Goal: Task Accomplishment & Management: Complete application form

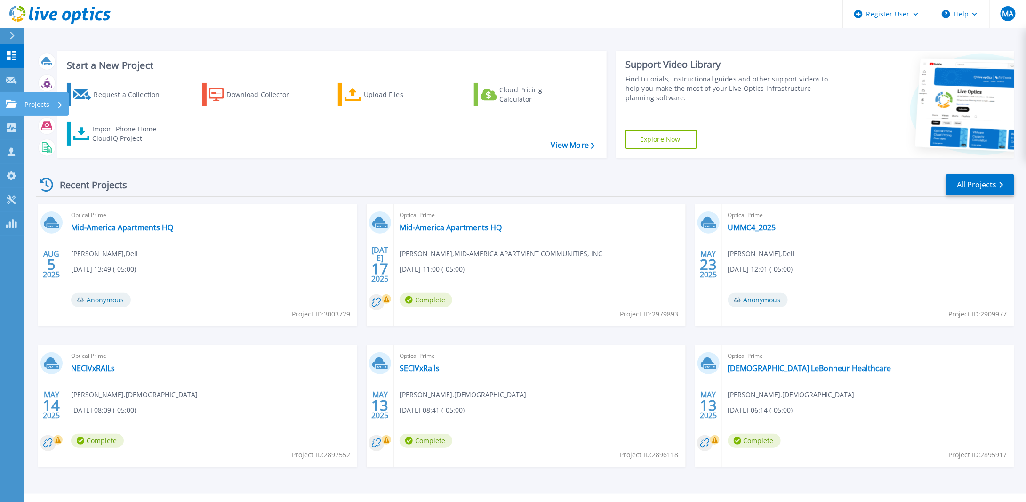
click at [31, 103] on p "Projects" at bounding box center [36, 104] width 25 height 24
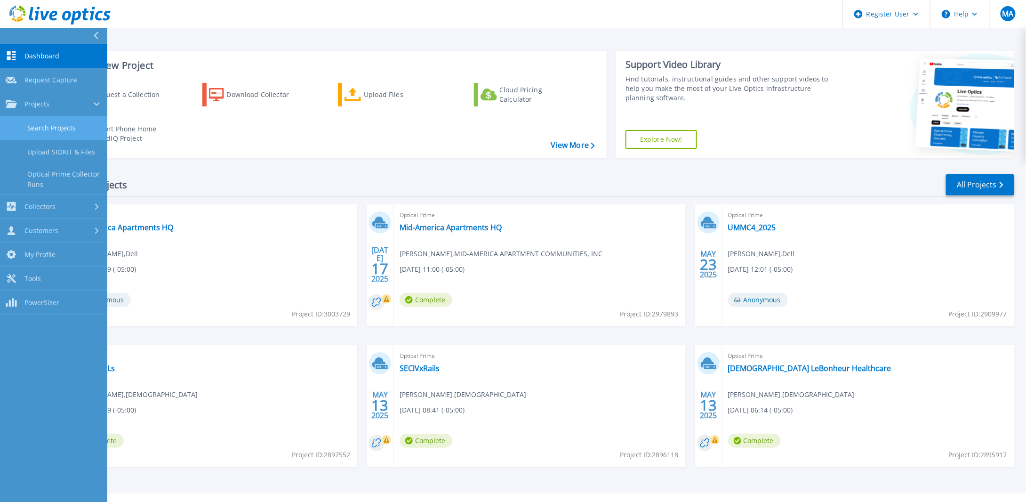
click at [60, 124] on link "Search Projects" at bounding box center [53, 128] width 107 height 24
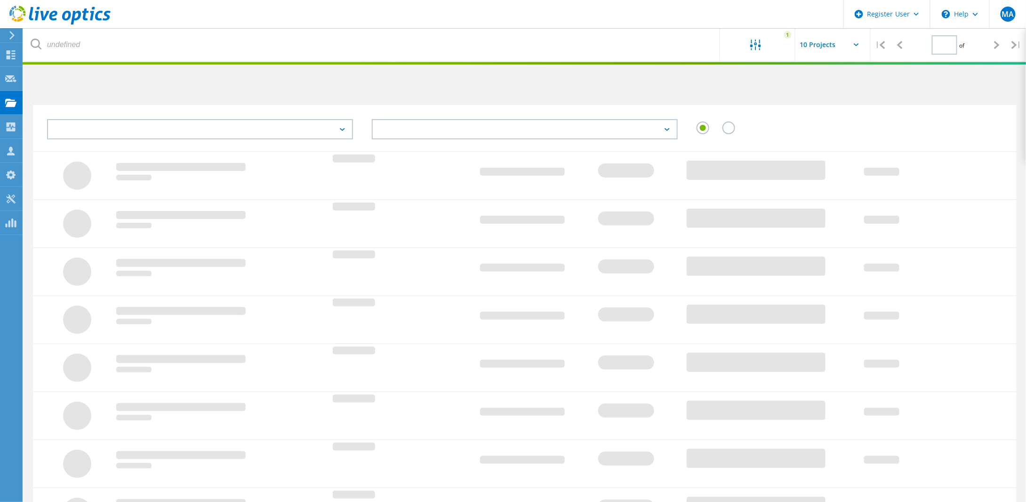
type input "1"
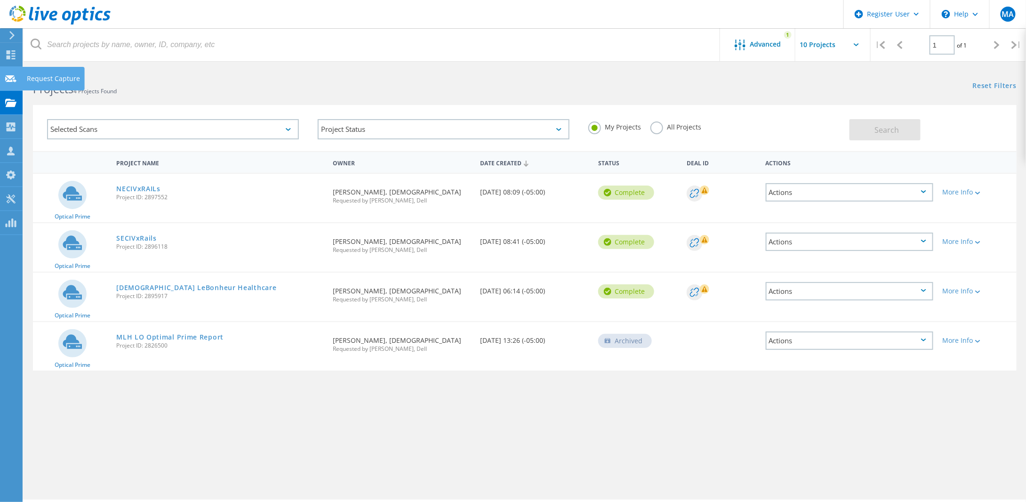
click at [62, 77] on div "Request Capture" at bounding box center [53, 78] width 53 height 7
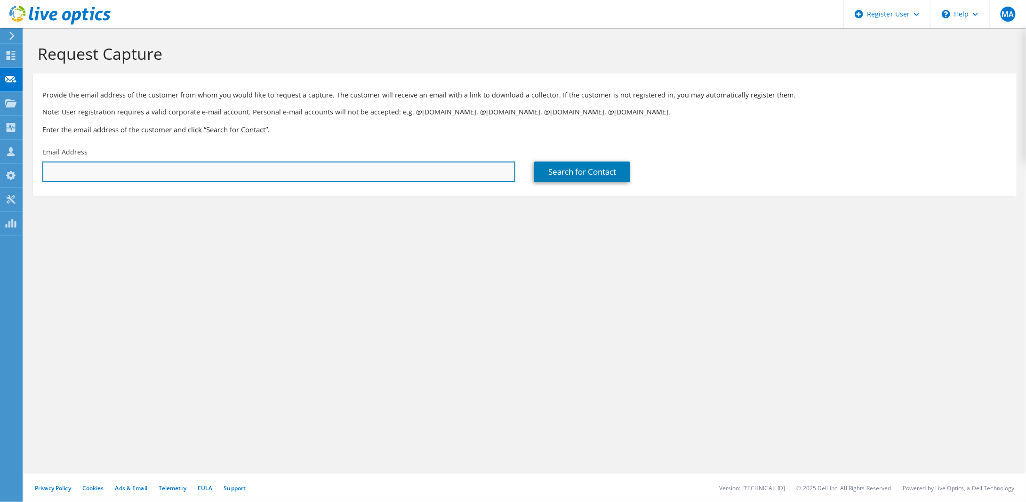
click at [287, 177] on input "text" at bounding box center [278, 171] width 473 height 21
type input "[EMAIL_ADDRESS][DOMAIN_NAME]"
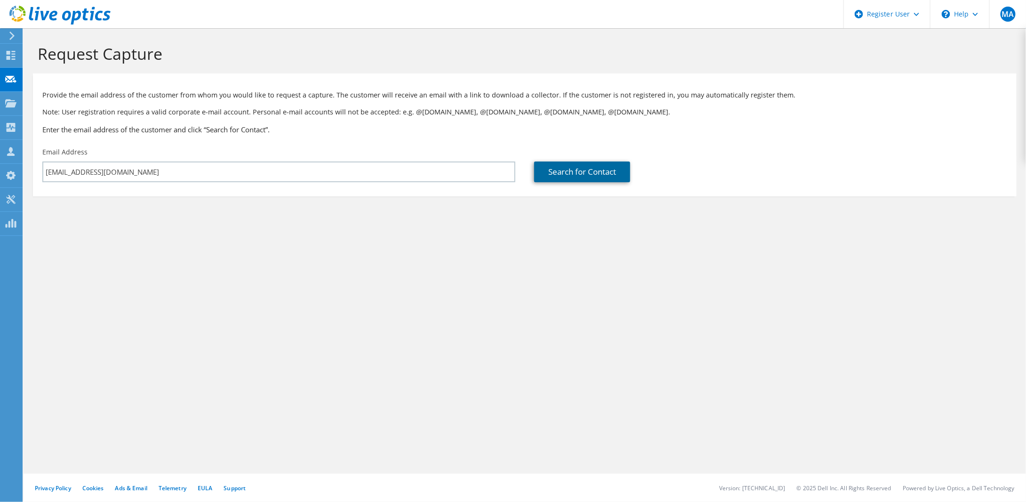
click at [550, 170] on link "Search for Contact" at bounding box center [582, 171] width 96 height 21
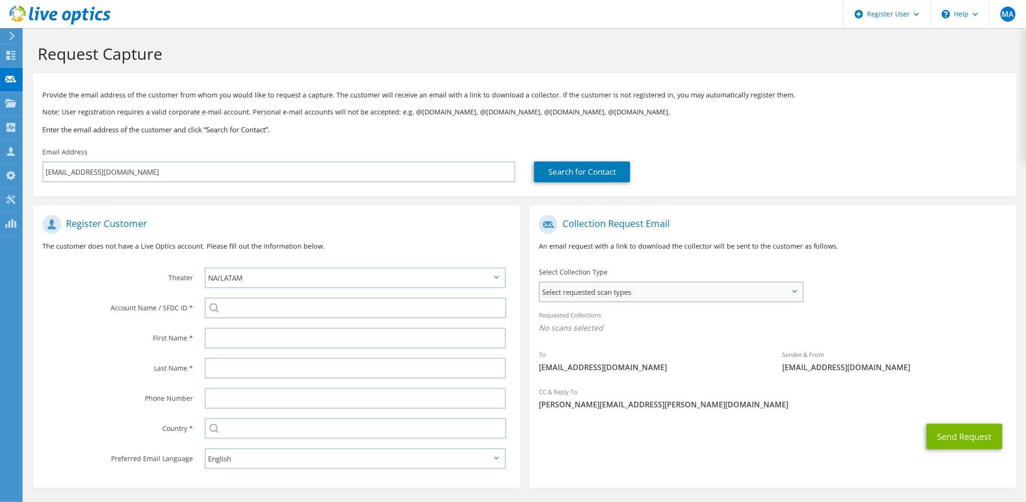
click at [597, 290] on span "Select requested scan types" at bounding box center [671, 291] width 263 height 19
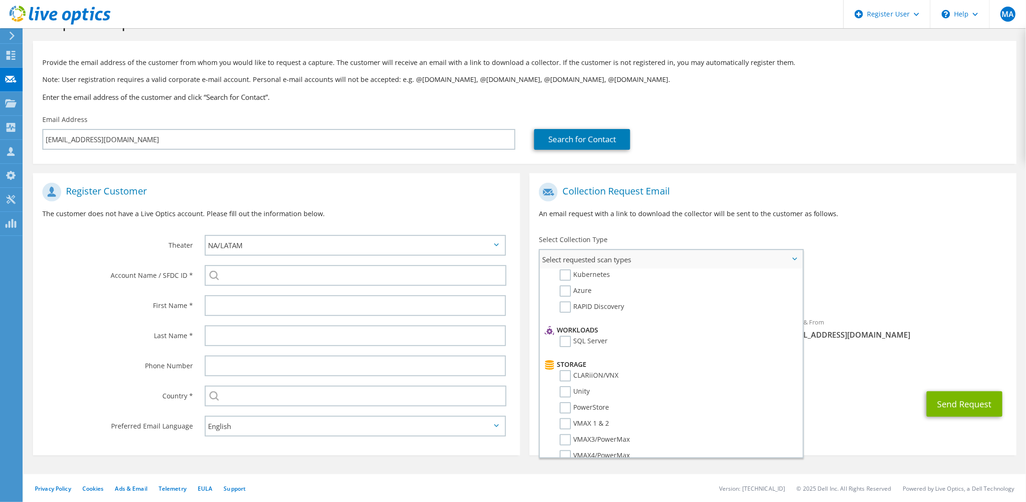
scroll to position [124, 0]
click at [562, 326] on label "CLARiiON/VNX" at bounding box center [589, 328] width 59 height 11
click at [0, 0] on input "CLARiiON/VNX" at bounding box center [0, 0] width 0 height 0
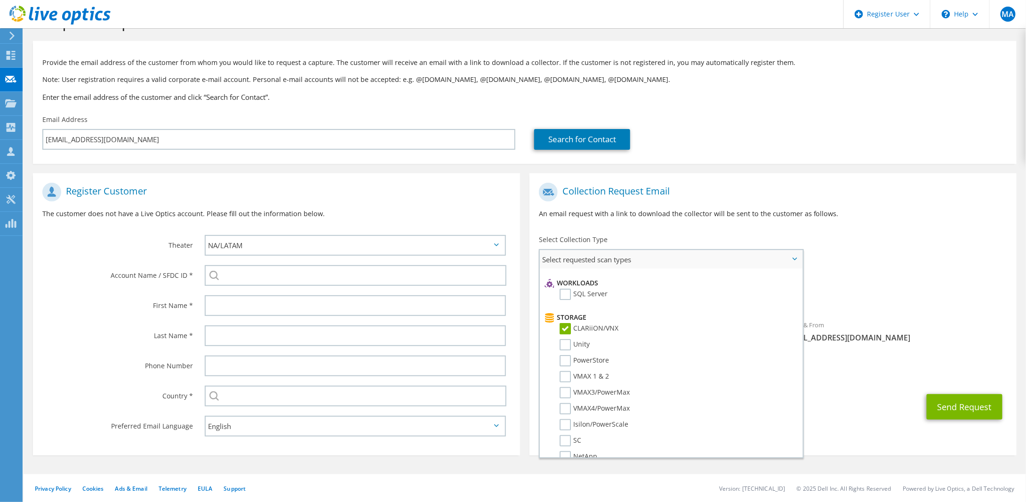
click at [611, 324] on label "CLARiiON/VNX" at bounding box center [589, 328] width 59 height 11
click at [0, 0] on input "CLARiiON/VNX" at bounding box center [0, 0] width 0 height 0
click at [569, 326] on label "CLARiiON/VNX" at bounding box center [589, 328] width 59 height 11
click at [0, 0] on input "CLARiiON/VNX" at bounding box center [0, 0] width 0 height 0
